Goal: Information Seeking & Learning: Learn about a topic

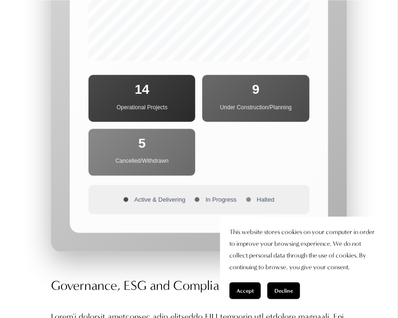
scroll to position [5931, 0]
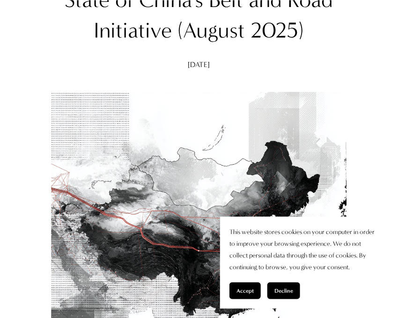
scroll to position [187, 0]
